Goal: Complete application form: Complete application form

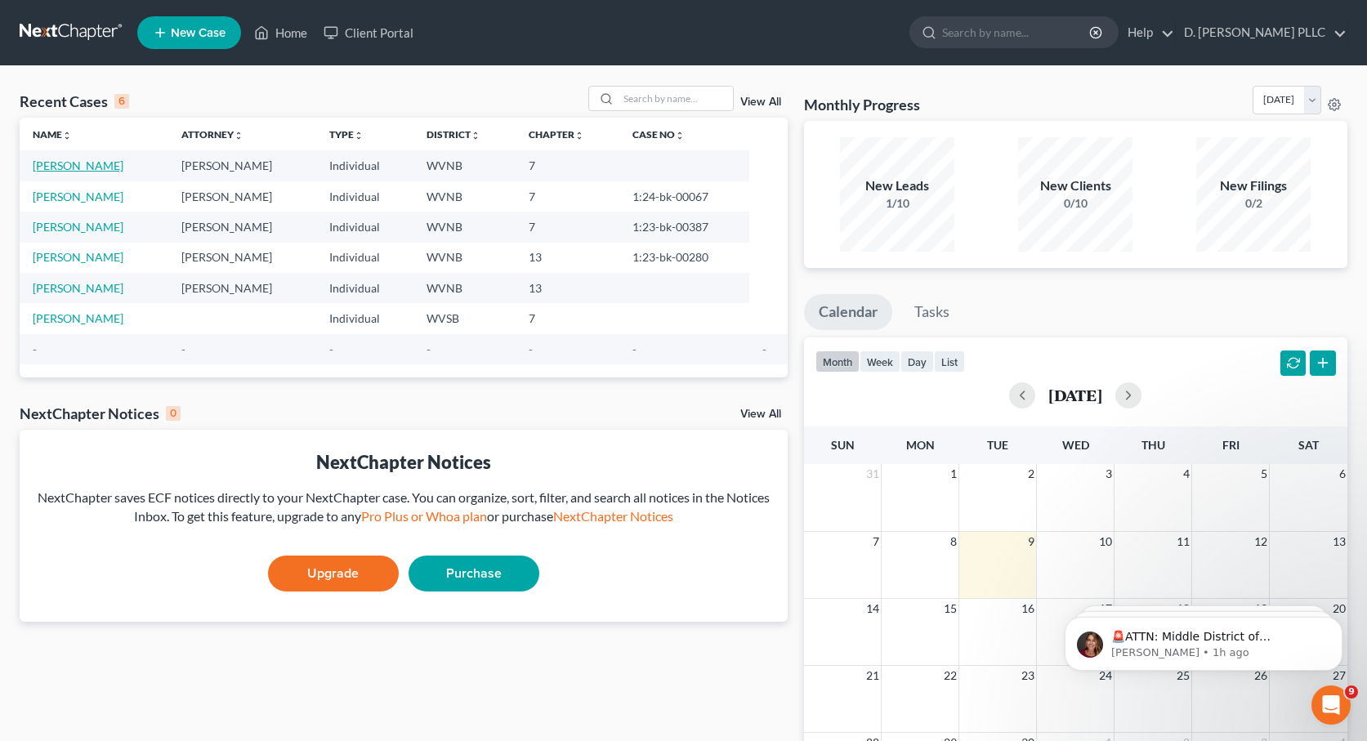
click at [59, 165] on link "[PERSON_NAME]" at bounding box center [78, 165] width 91 height 14
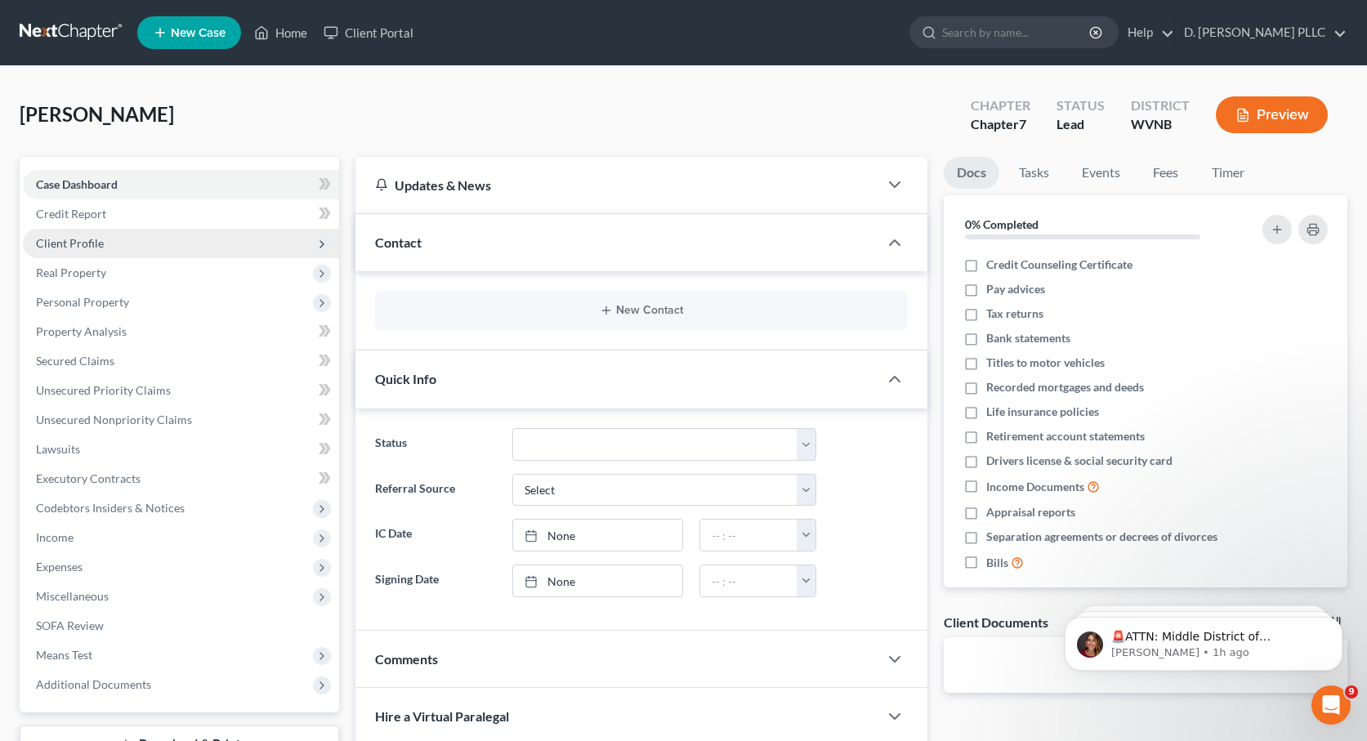
click at [90, 239] on span "Client Profile" at bounding box center [70, 243] width 68 height 14
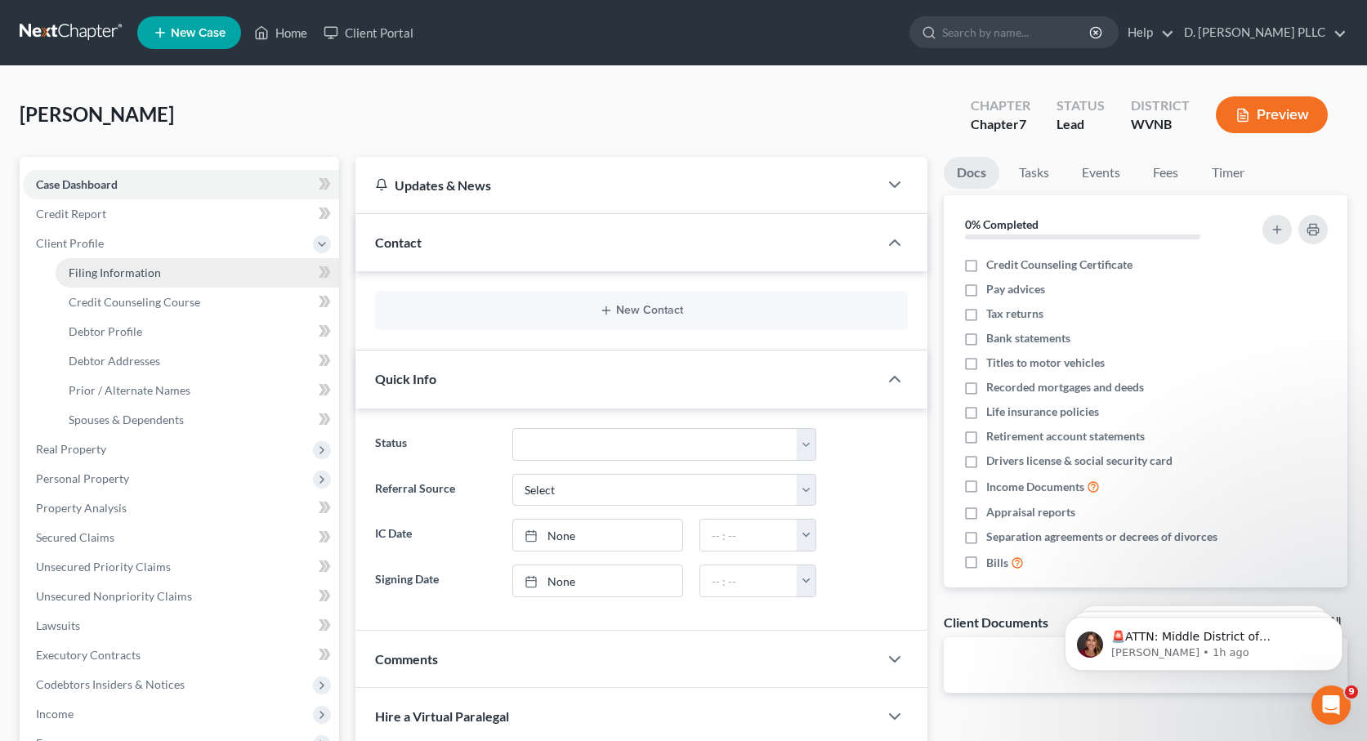
click at [105, 270] on span "Filing Information" at bounding box center [115, 272] width 92 height 14
select select "1"
select select "0"
select select "51"
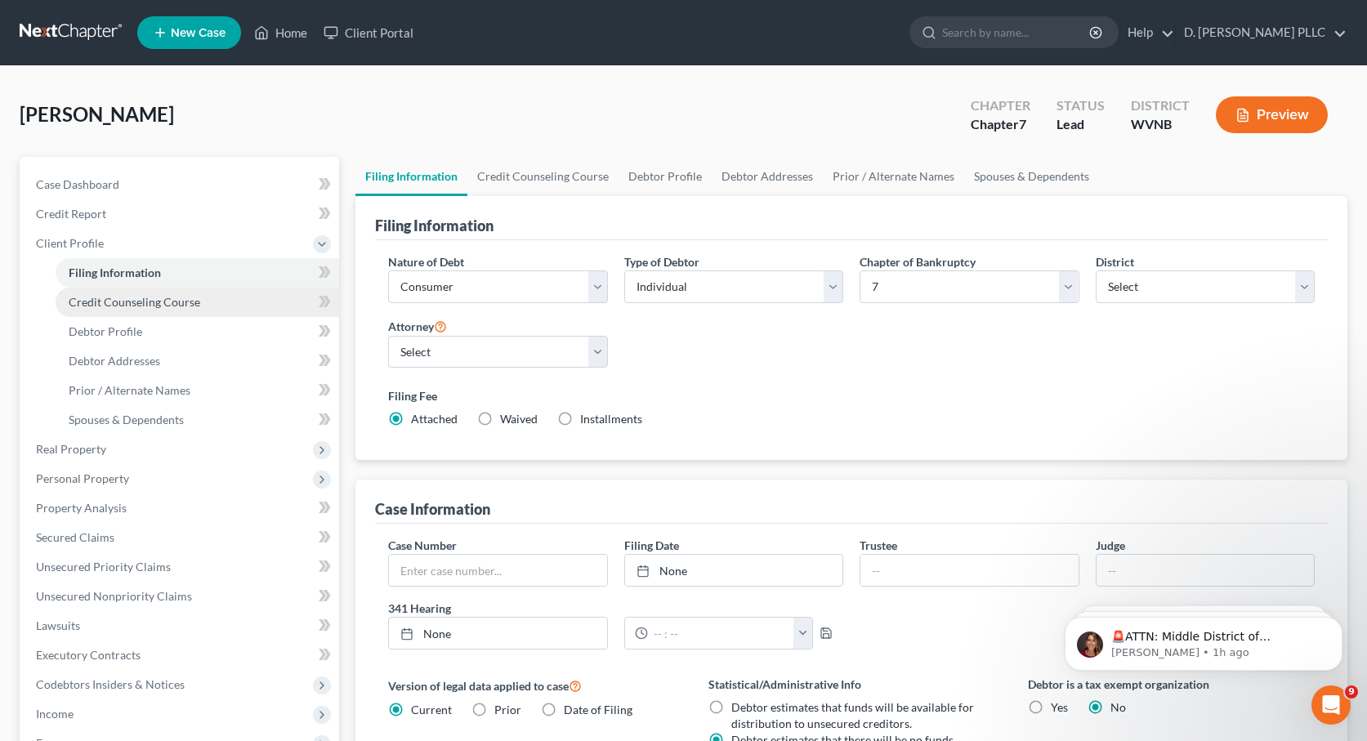
click at [107, 304] on span "Credit Counseling Course" at bounding box center [135, 302] width 132 height 14
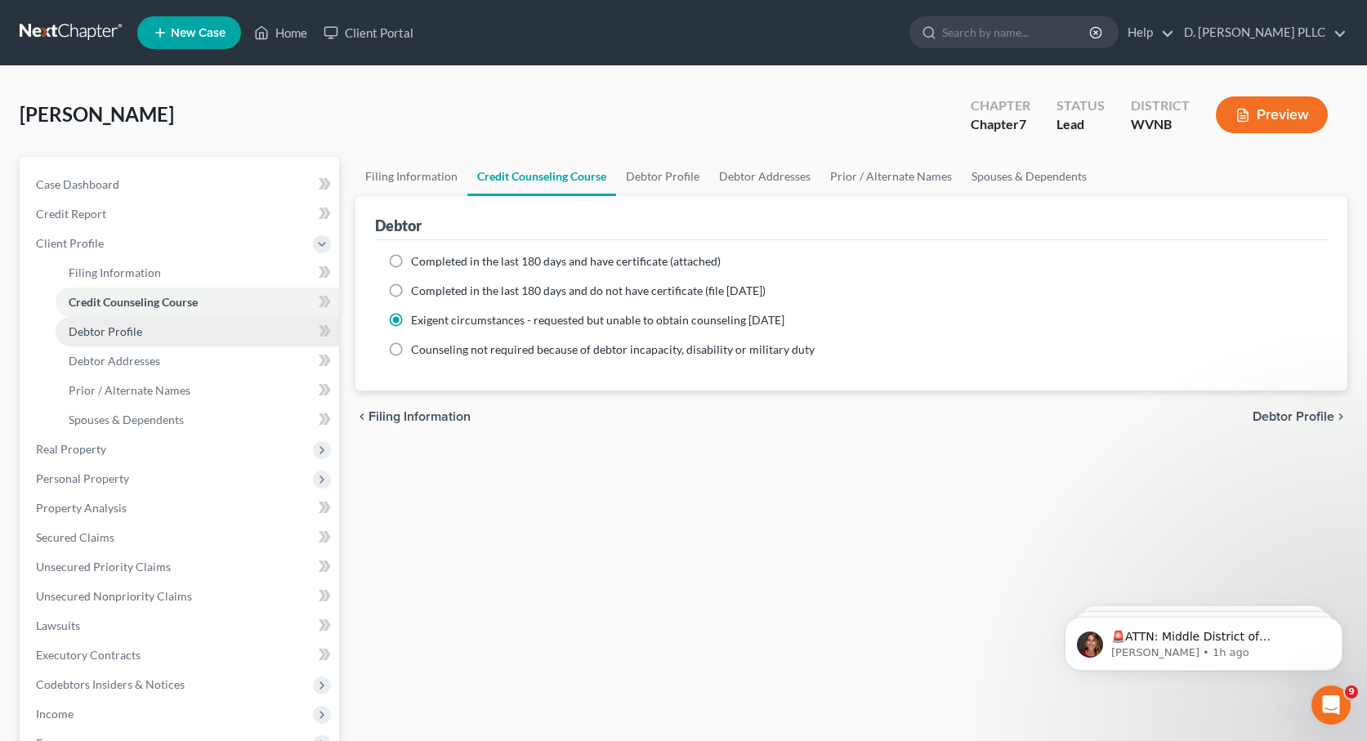
click at [113, 328] on span "Debtor Profile" at bounding box center [106, 331] width 74 height 14
select select "0"
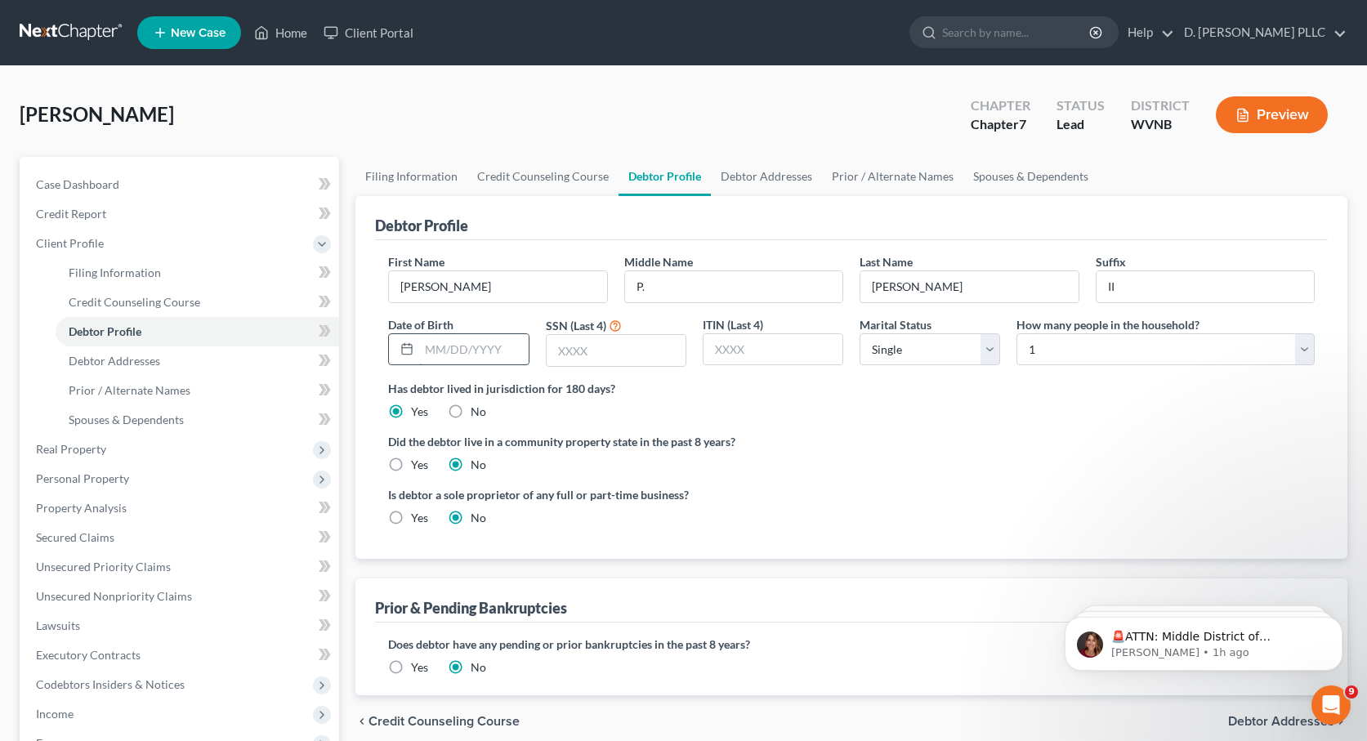
click at [422, 345] on input "text" at bounding box center [473, 349] width 109 height 31
